Goal: Task Accomplishment & Management: Use online tool/utility

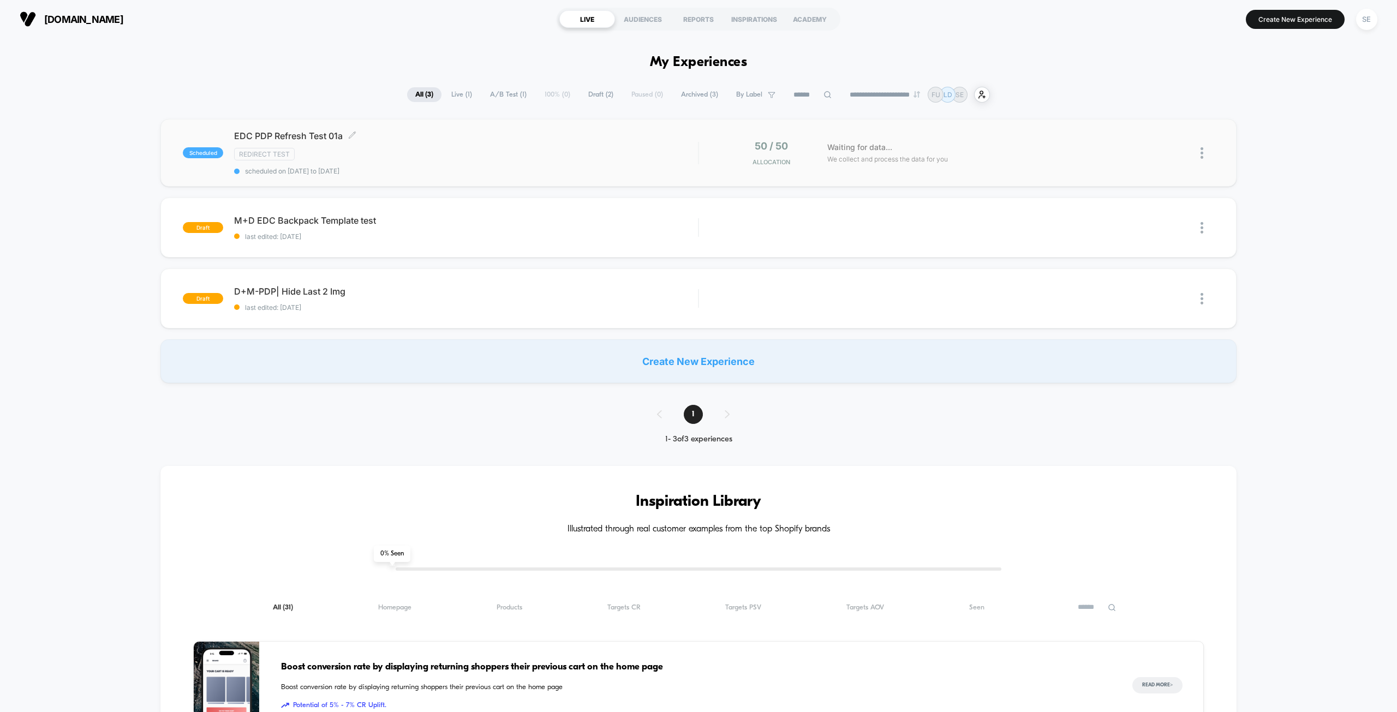
click at [548, 162] on div "EDC PDP Refresh Test 01a Click to edit experience details Click to edit experie…" at bounding box center [466, 152] width 464 height 45
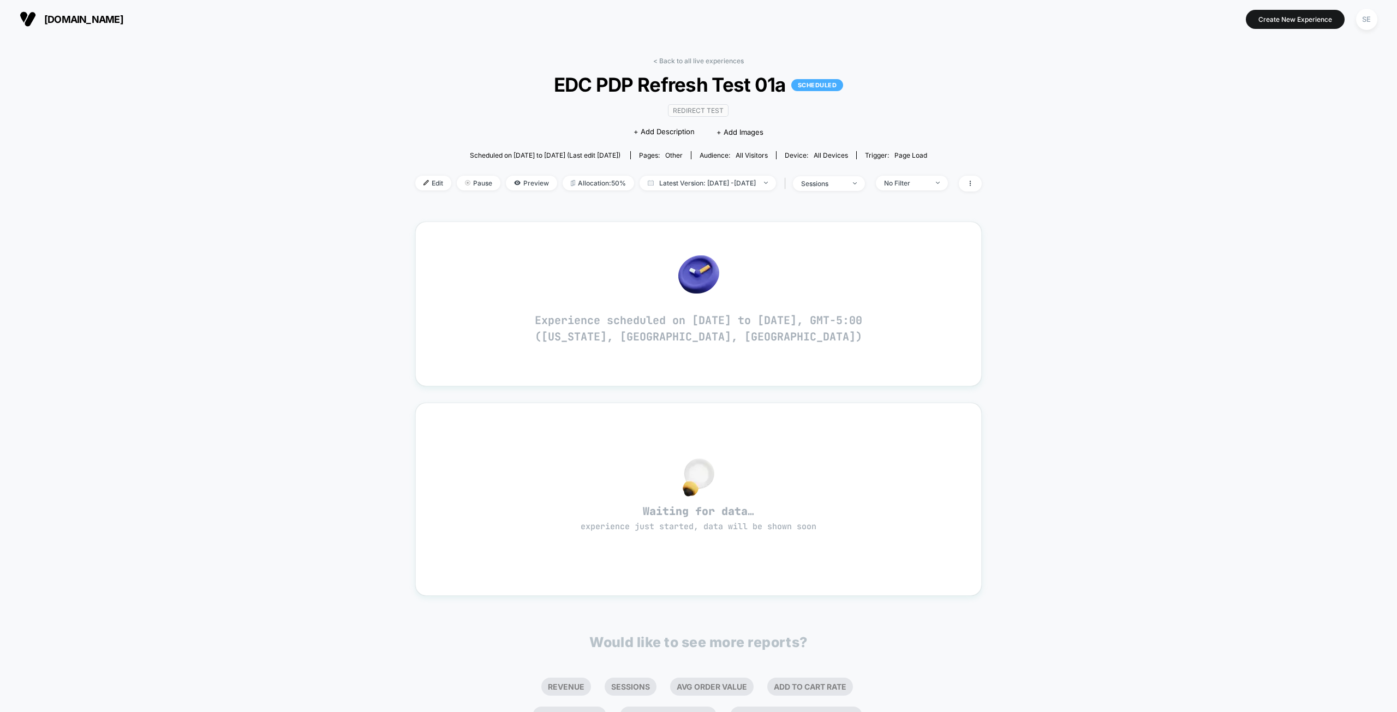
click at [1143, 191] on div "< Back to all live experiences EDC PDP Refresh Test 01a SCHEDULED Redirect Test…" at bounding box center [698, 443] width 1397 height 811
drag, startPoint x: 639, startPoint y: 334, endPoint x: 594, endPoint y: 332, distance: 44.8
click at [594, 332] on p "Experience scheduled on [DATE] to [DATE], GMT-5:00 ([US_STATE], [GEOGRAPHIC_DAT…" at bounding box center [698, 328] width 327 height 33
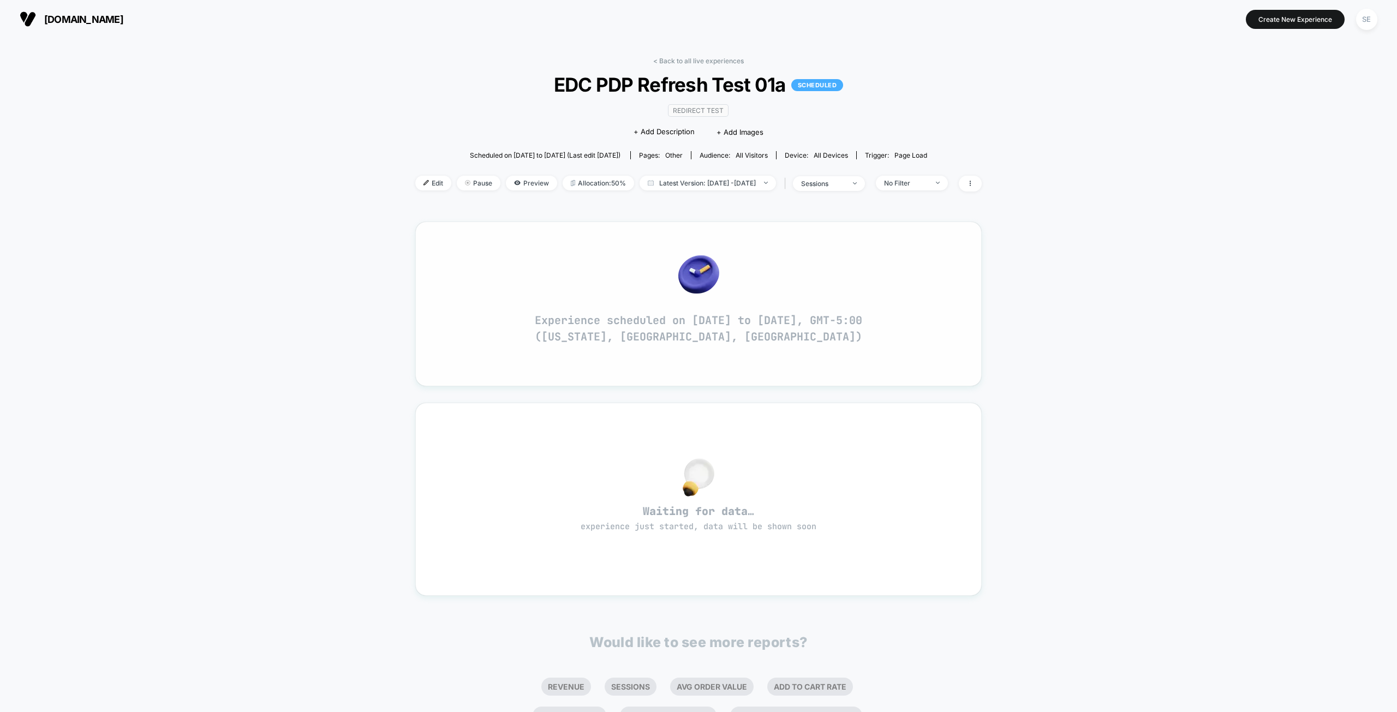
click at [745, 319] on p "Experience scheduled on [DATE] to [DATE], GMT-5:00 ([US_STATE], [GEOGRAPHIC_DAT…" at bounding box center [698, 328] width 327 height 33
click at [524, 206] on div "< Back to all live experiences EDC PDP Refresh Test 01a SCHEDULED Redirect Test…" at bounding box center [698, 433] width 566 height 768
click at [1146, 330] on div "< Back to all live experiences EDC PDP Refresh Test 01a SCHEDULED Redirect Test…" at bounding box center [698, 443] width 1397 height 811
click at [415, 185] on span "Edit" at bounding box center [433, 183] width 36 height 15
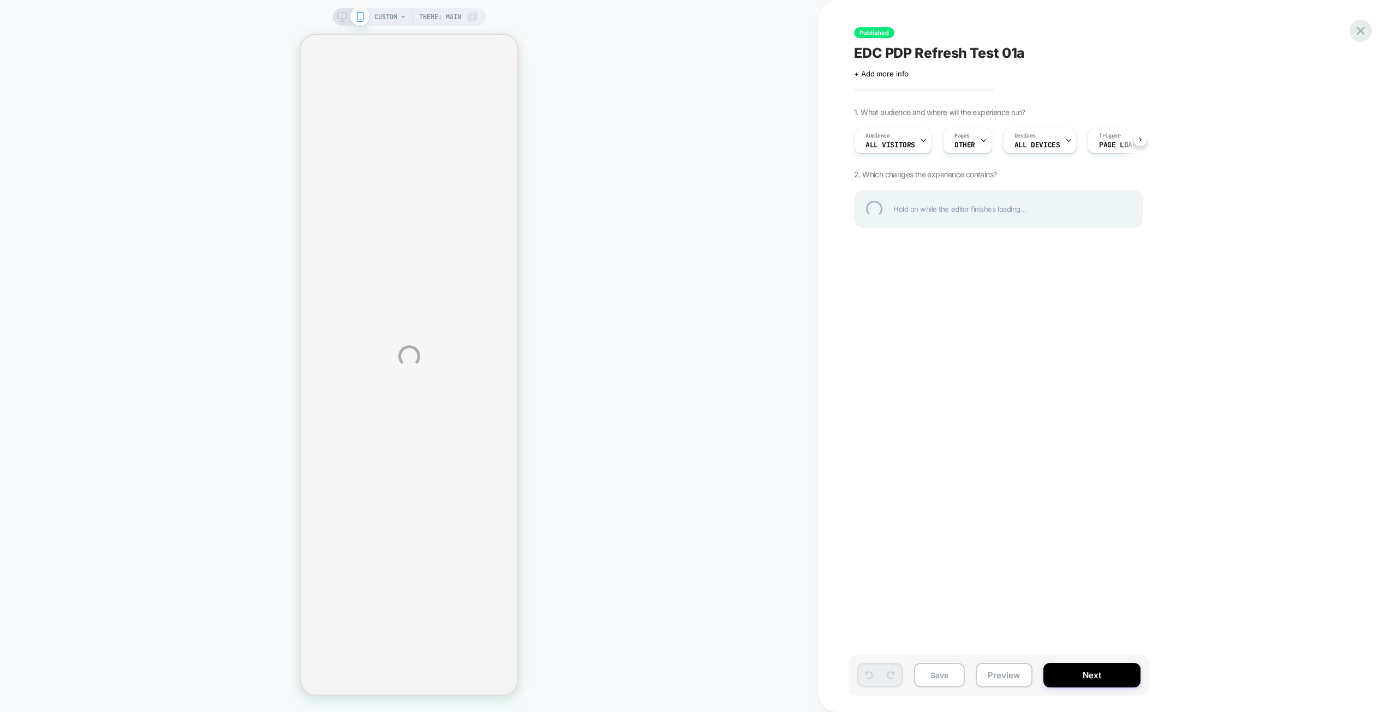
click at [1365, 29] on div at bounding box center [1360, 31] width 22 height 22
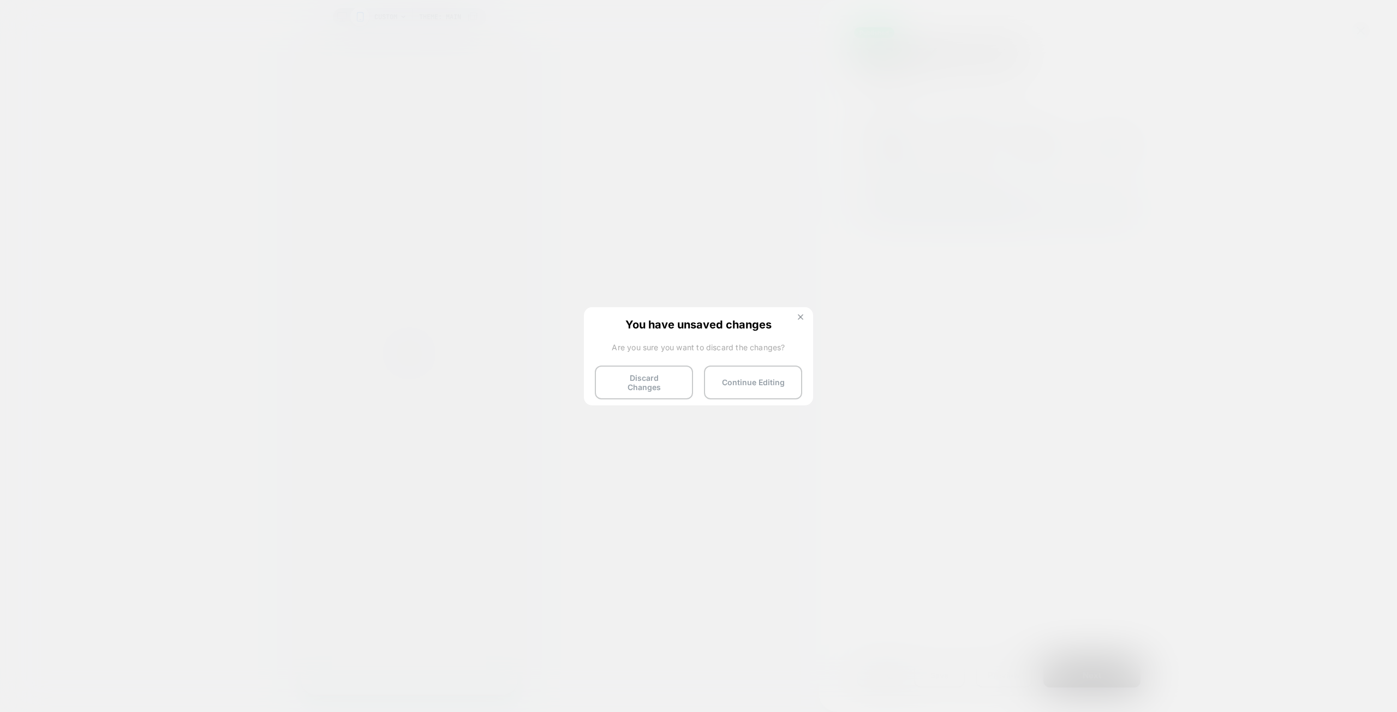
click at [799, 315] on img at bounding box center [800, 316] width 5 height 5
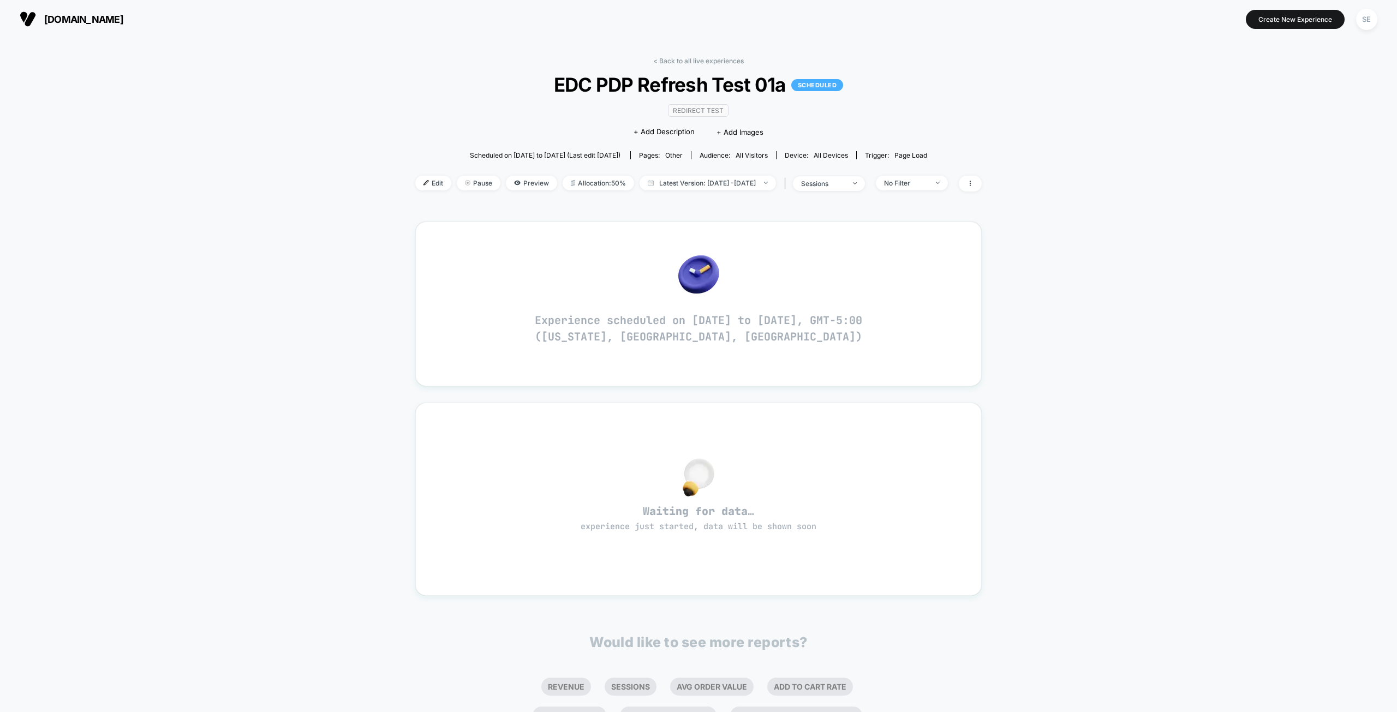
click at [262, 76] on div "< Back to all live experiences EDC PDP Refresh Test 01a SCHEDULED Redirect Test…" at bounding box center [698, 443] width 1397 height 811
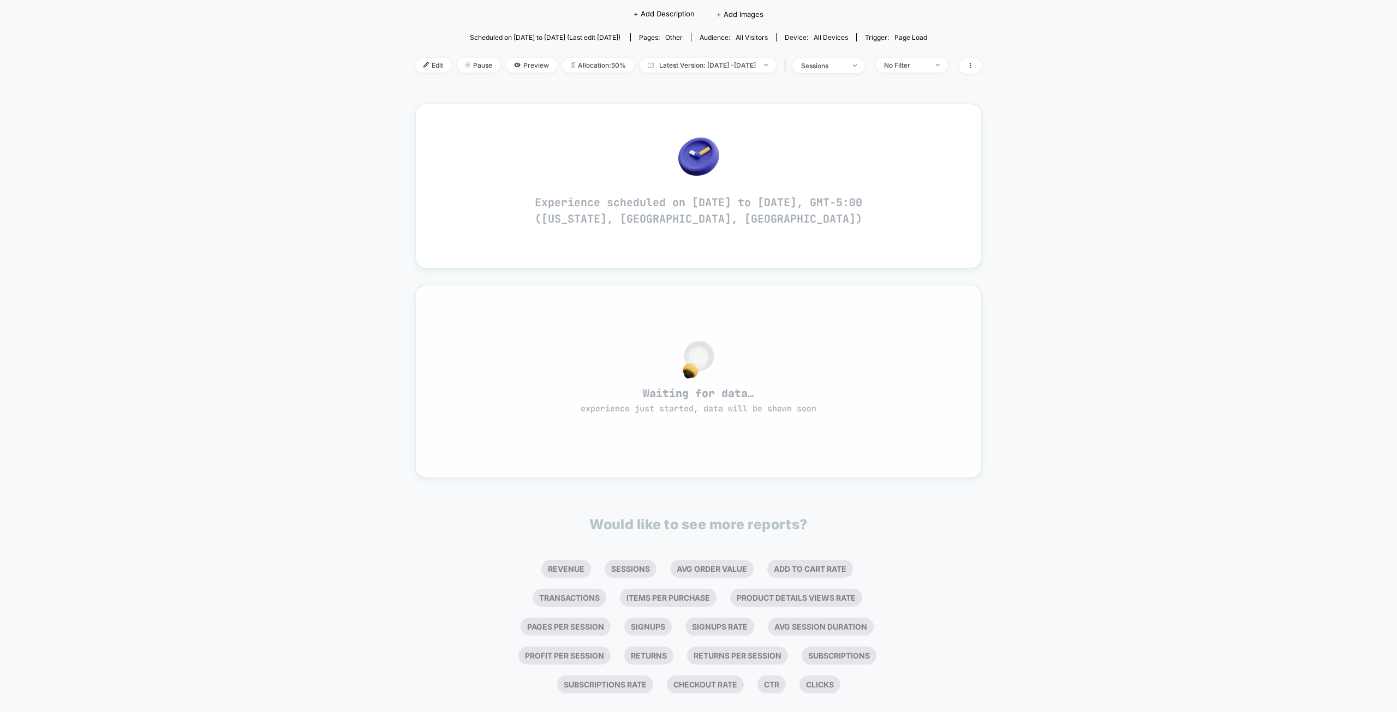
scroll to position [137, 0]
